Goal: Information Seeking & Learning: Learn about a topic

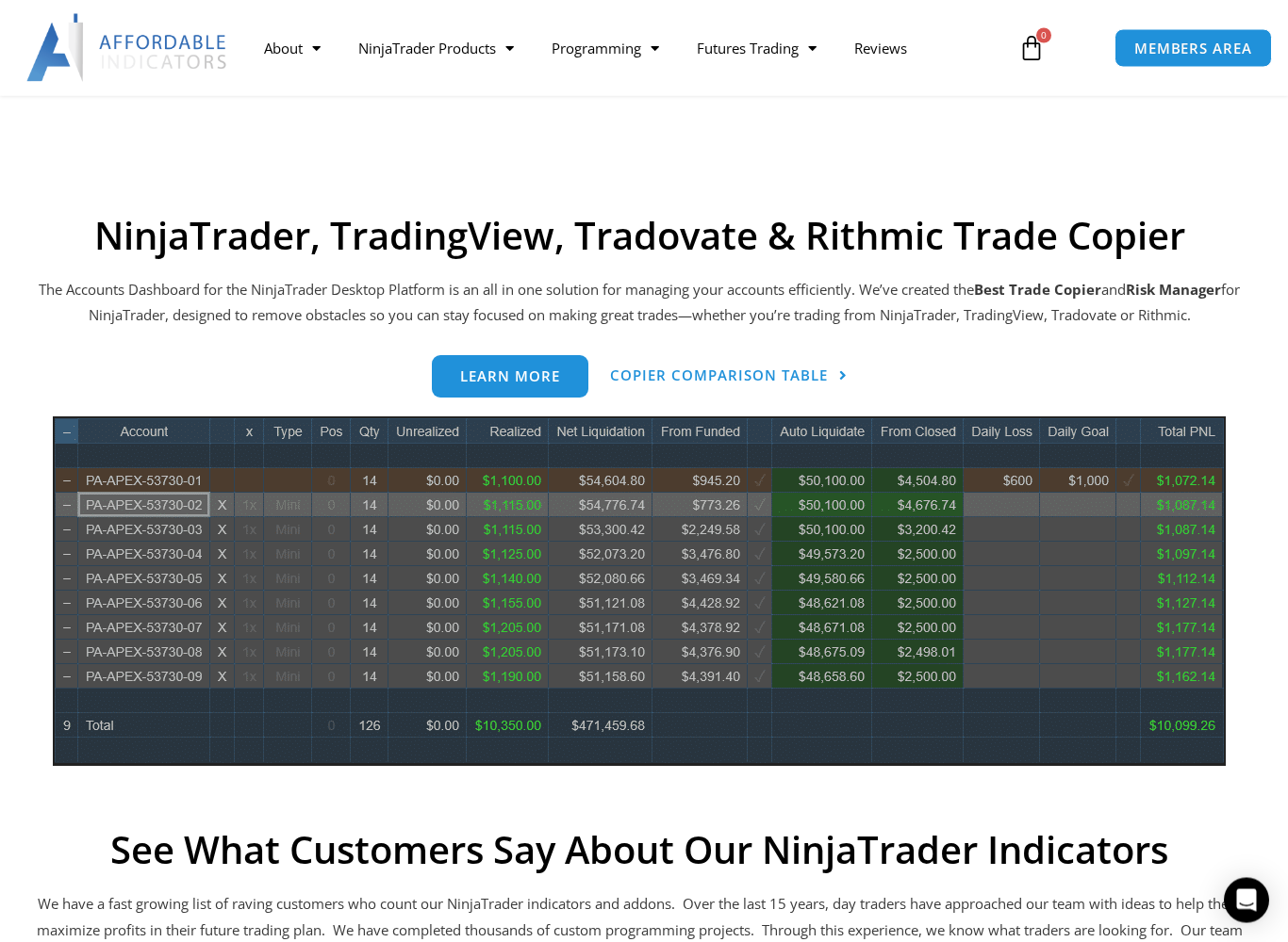
scroll to position [727, 0]
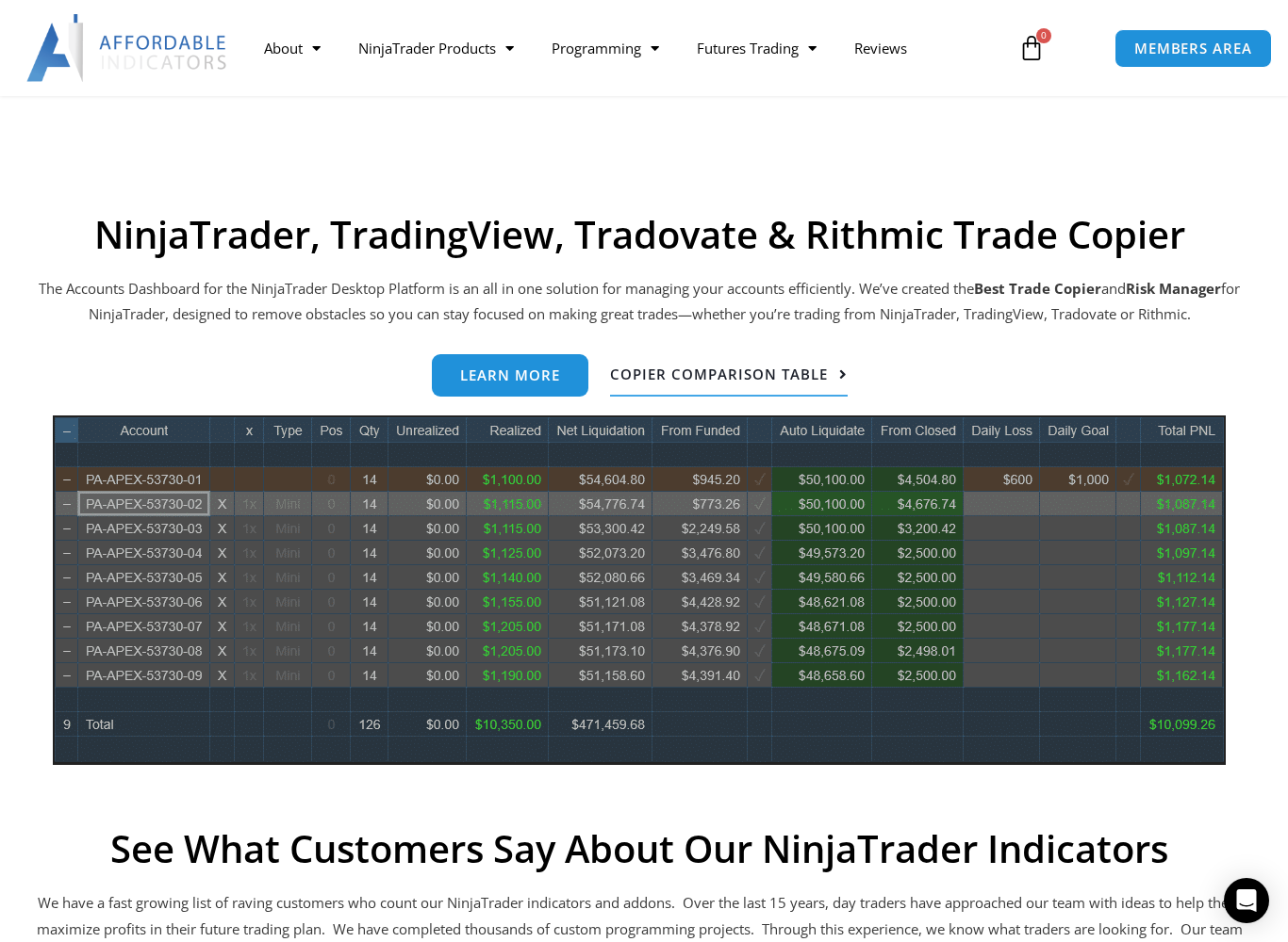
click at [718, 374] on span "Copier Comparison Table" at bounding box center [718, 374] width 218 height 14
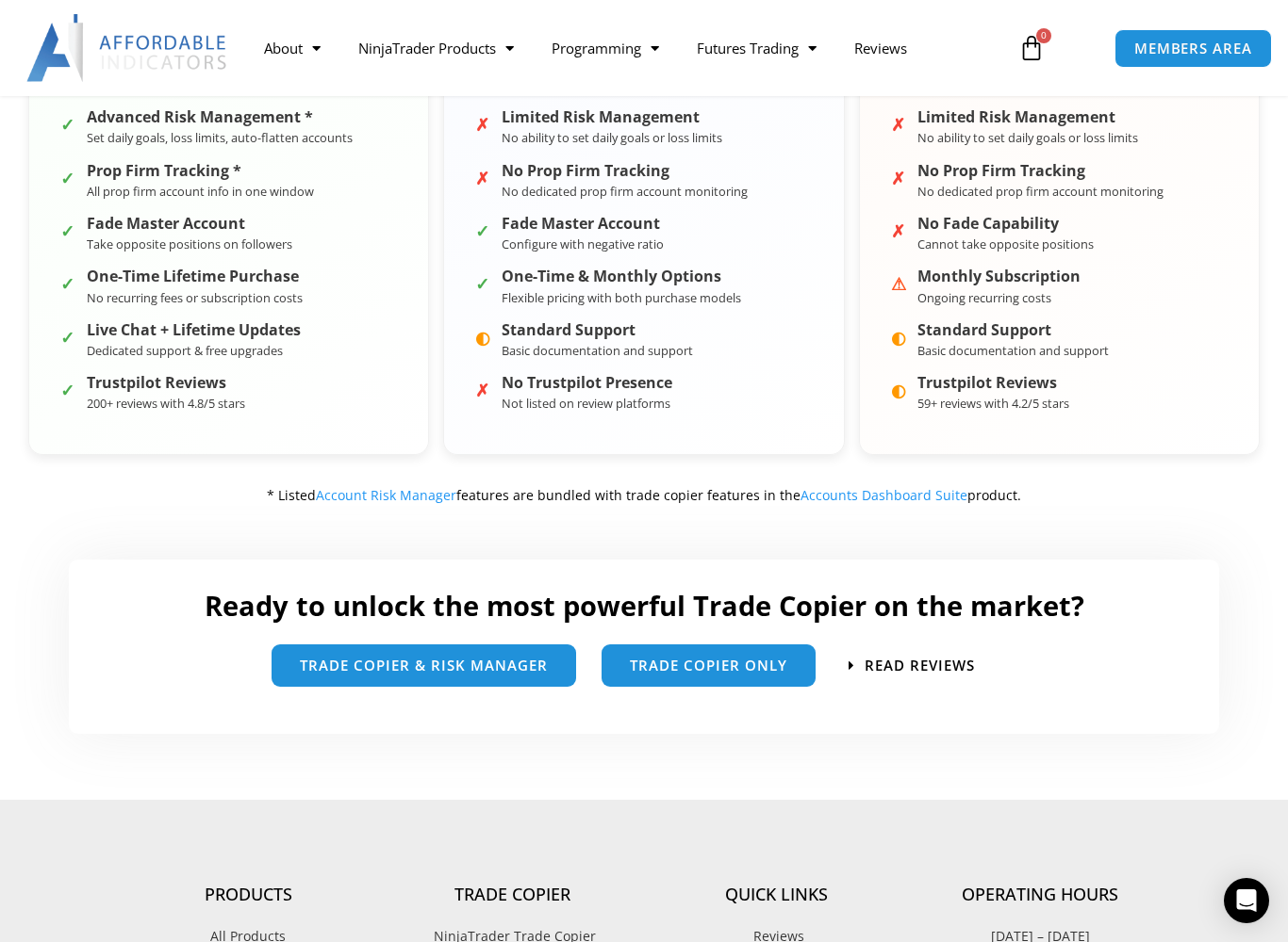
scroll to position [731, 0]
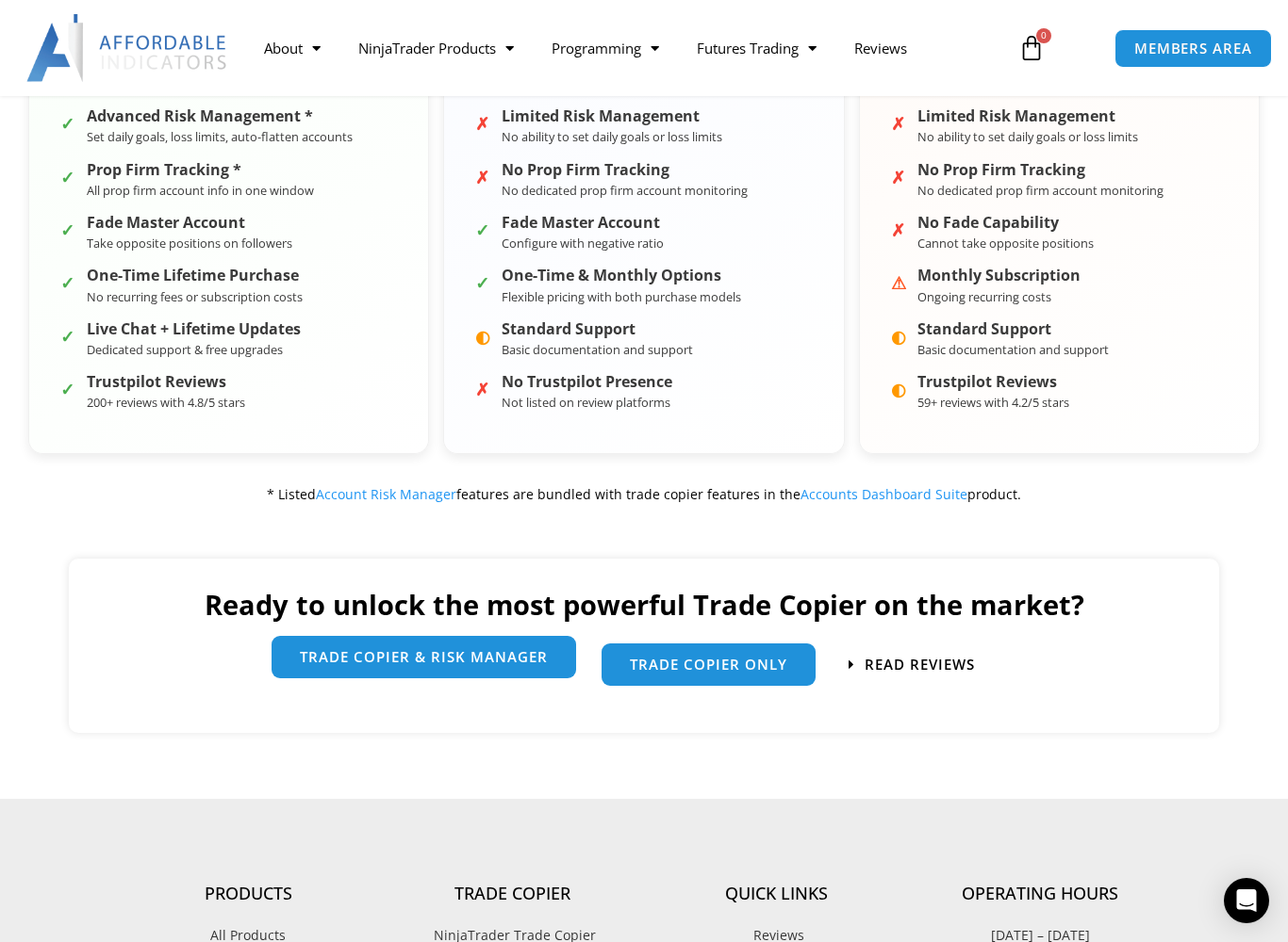
click at [433, 659] on link "trade copier & Risk manager" at bounding box center [424, 657] width 304 height 42
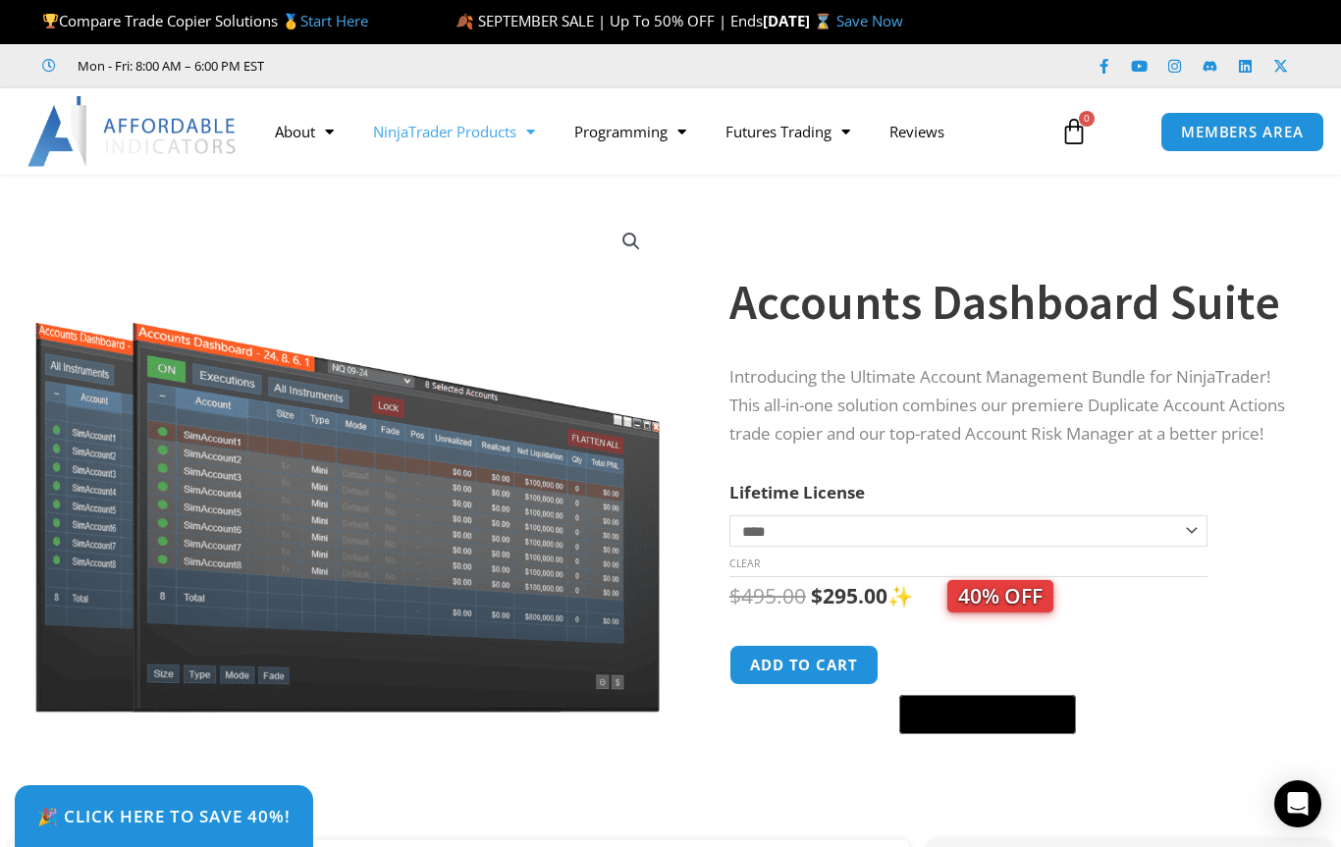
click at [534, 139] on span "Menu" at bounding box center [525, 132] width 19 height 34
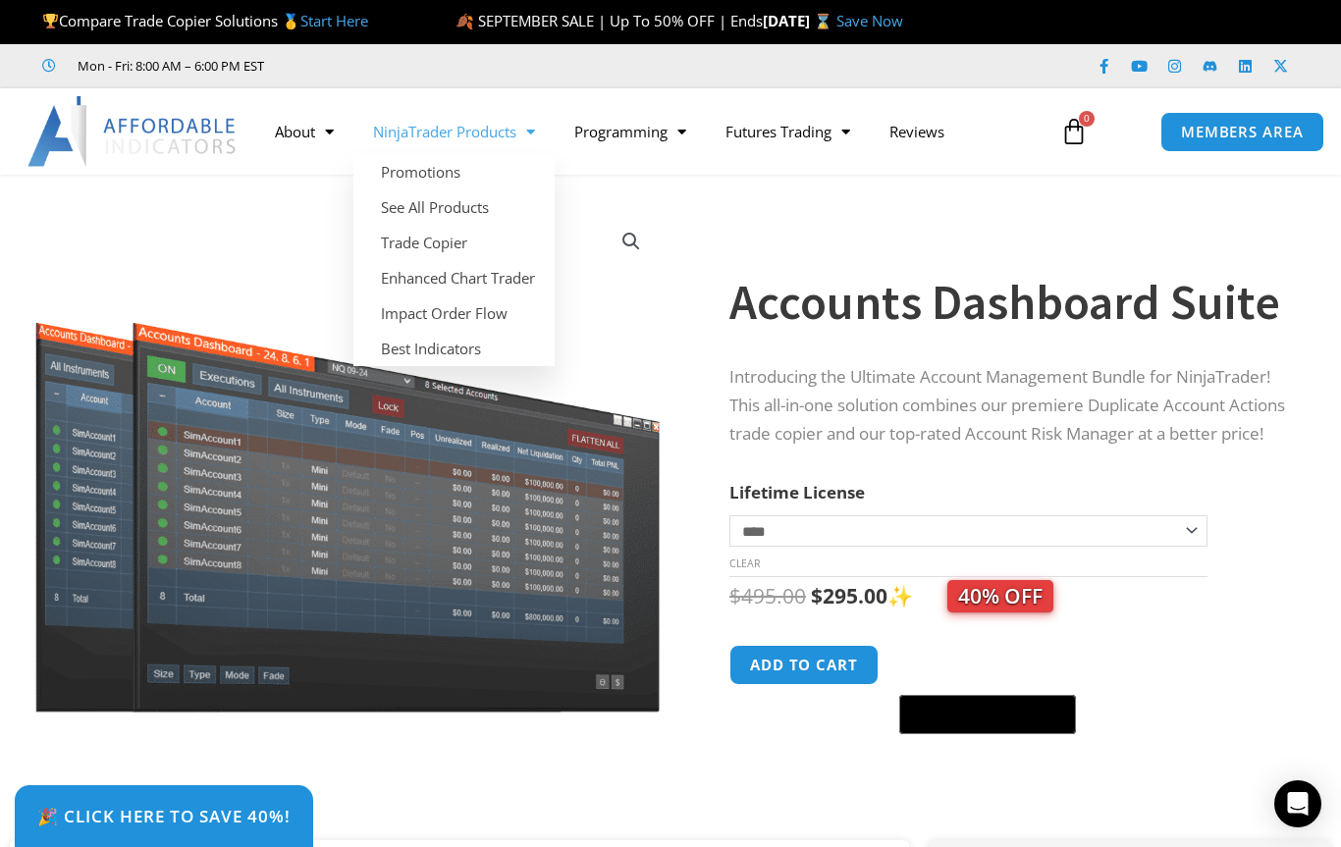
click at [530, 139] on span "Menu" at bounding box center [525, 132] width 19 height 34
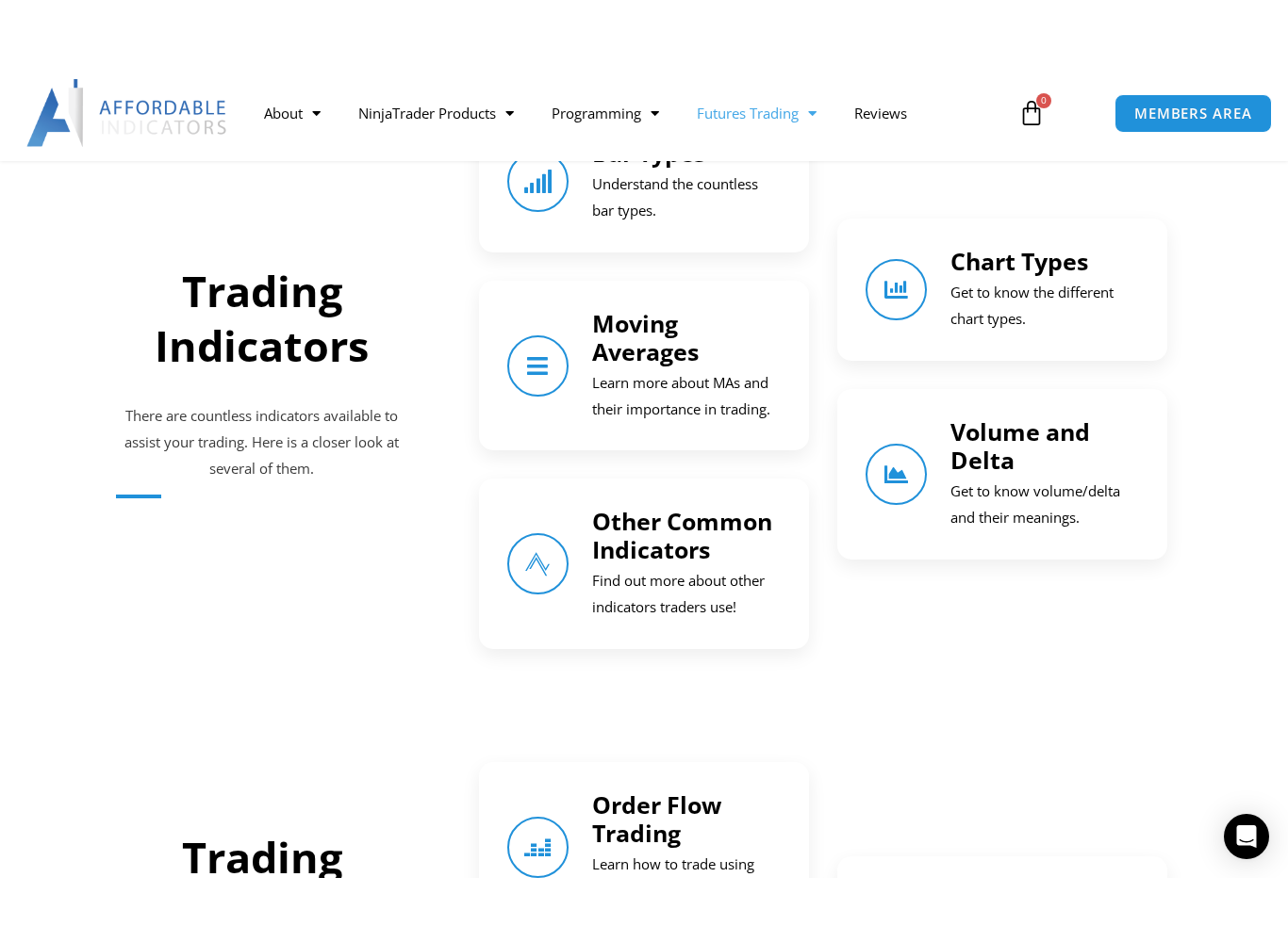
scroll to position [1702, 0]
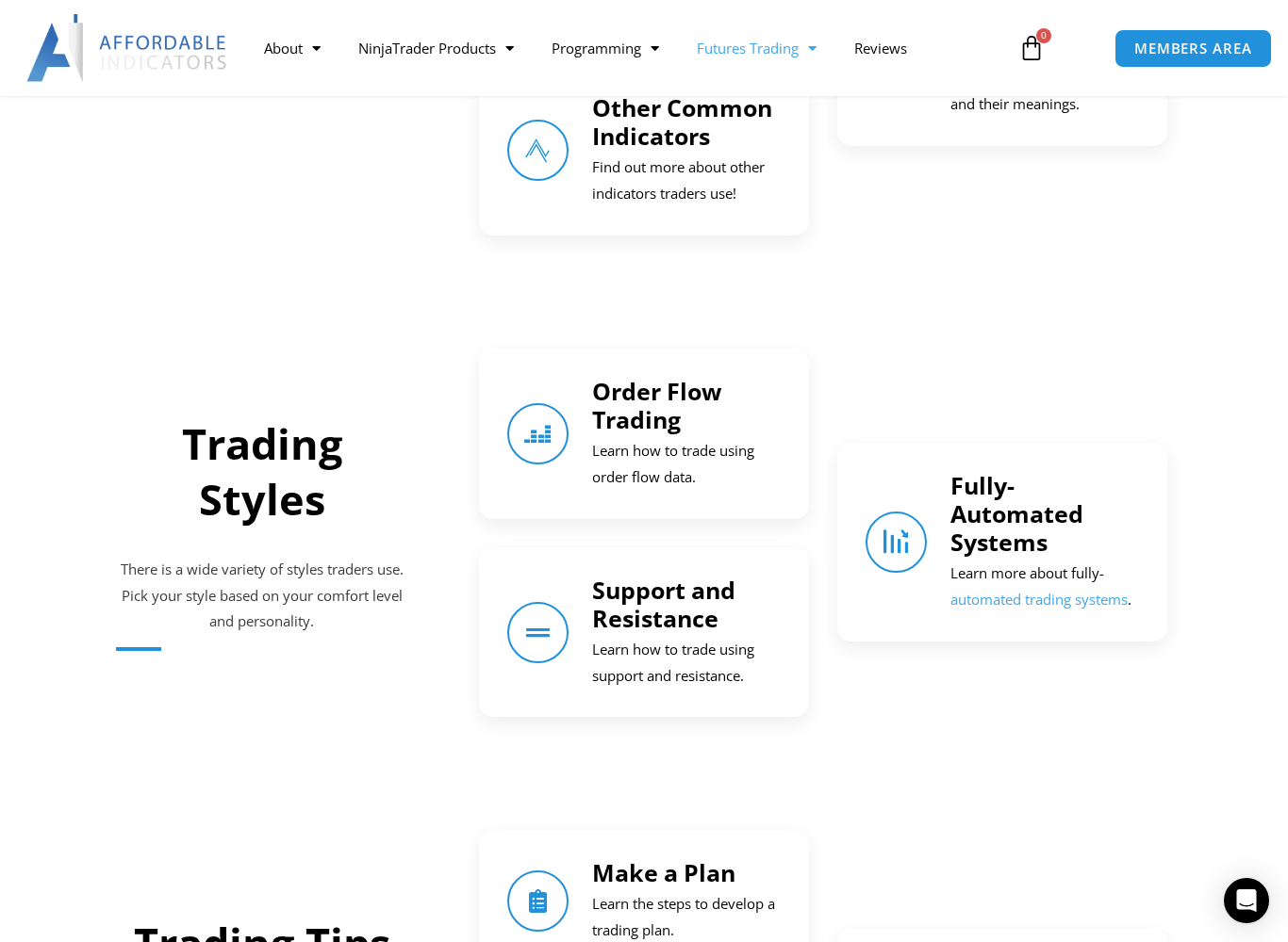
click at [1036, 595] on link "automated trading systems" at bounding box center [1038, 599] width 178 height 19
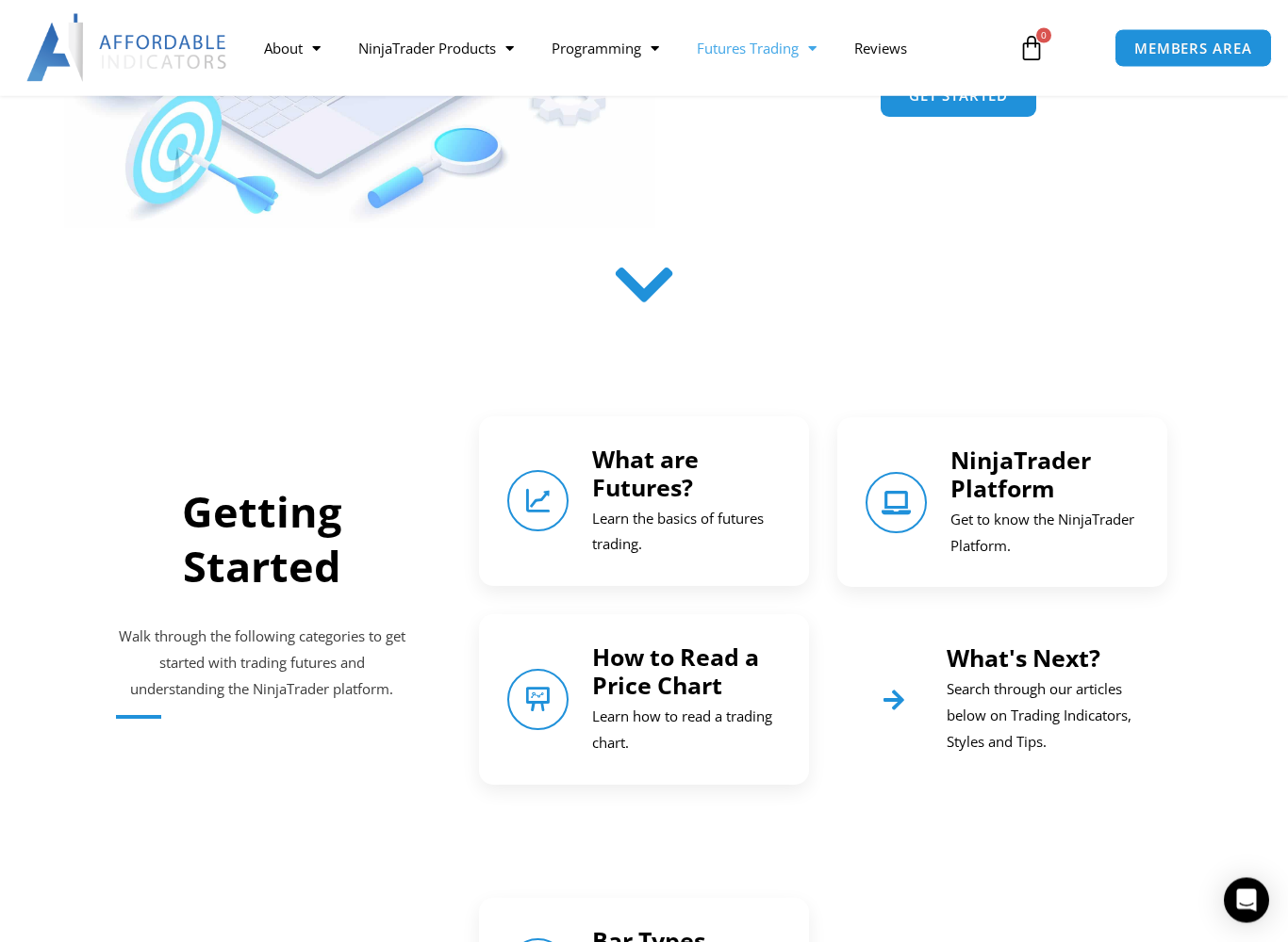
scroll to position [487, 0]
click at [993, 479] on link "NinjaTrader Platform" at bounding box center [1020, 473] width 140 height 60
